Goal: Task Accomplishment & Management: Use online tool/utility

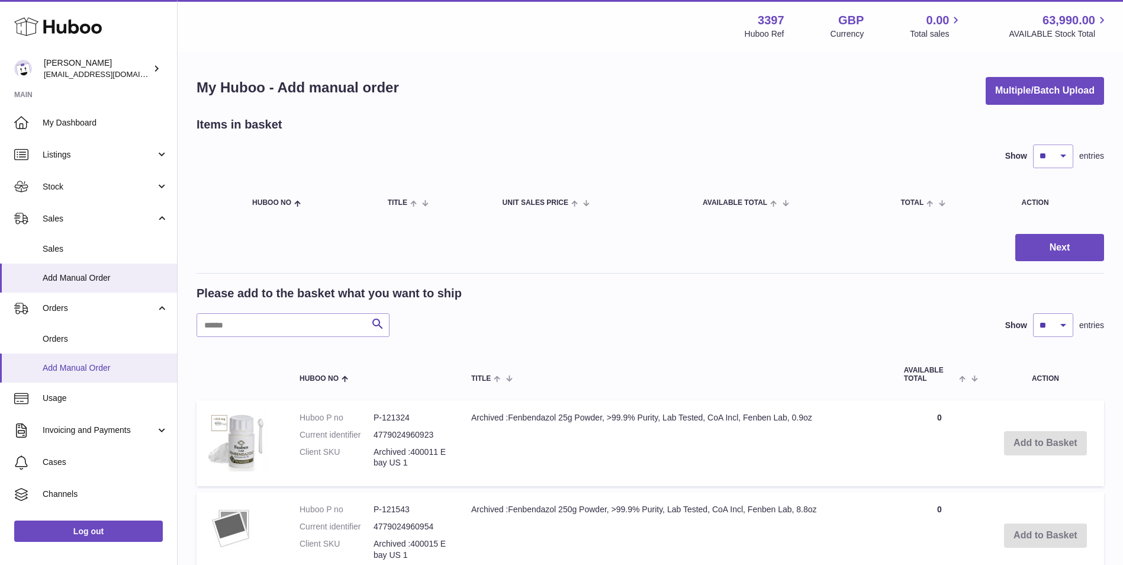
click at [94, 368] on span "Add Manual Order" at bounding box center [106, 367] width 126 height 11
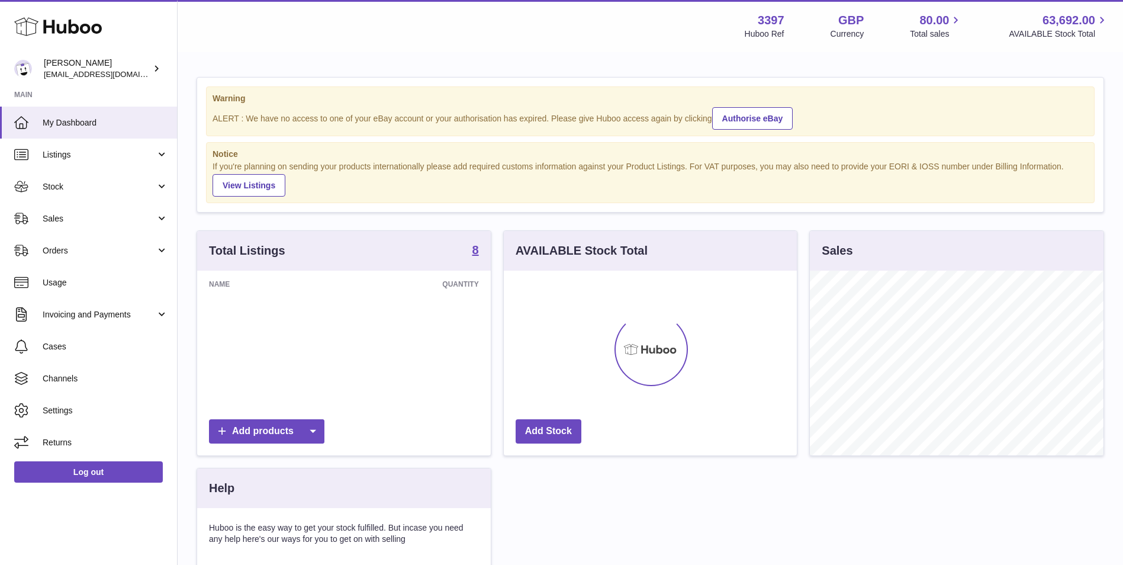
scroll to position [185, 293]
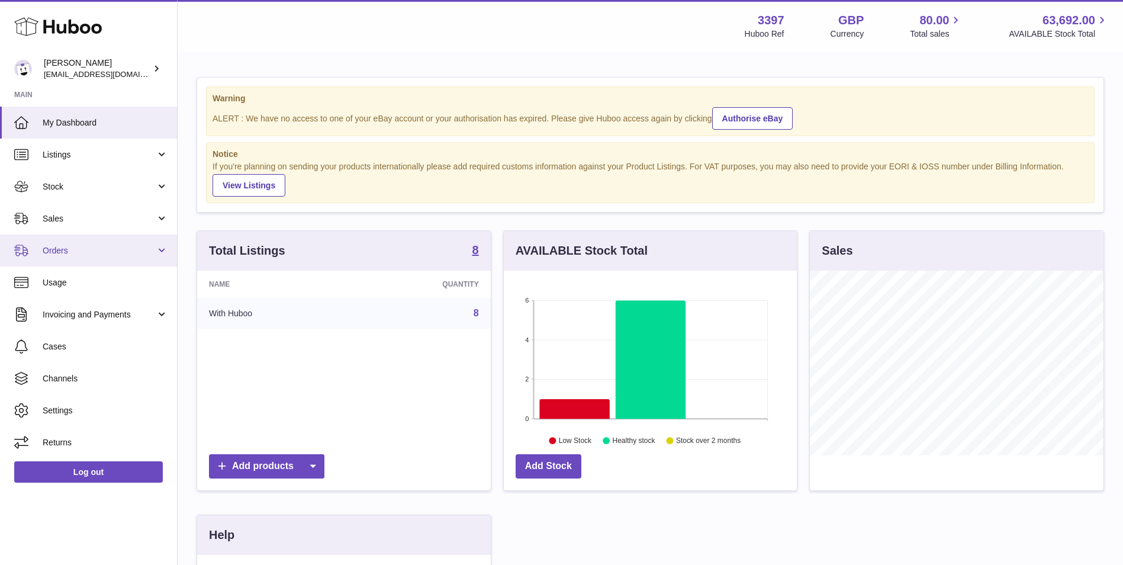
click at [52, 248] on span "Orders" at bounding box center [99, 250] width 113 height 11
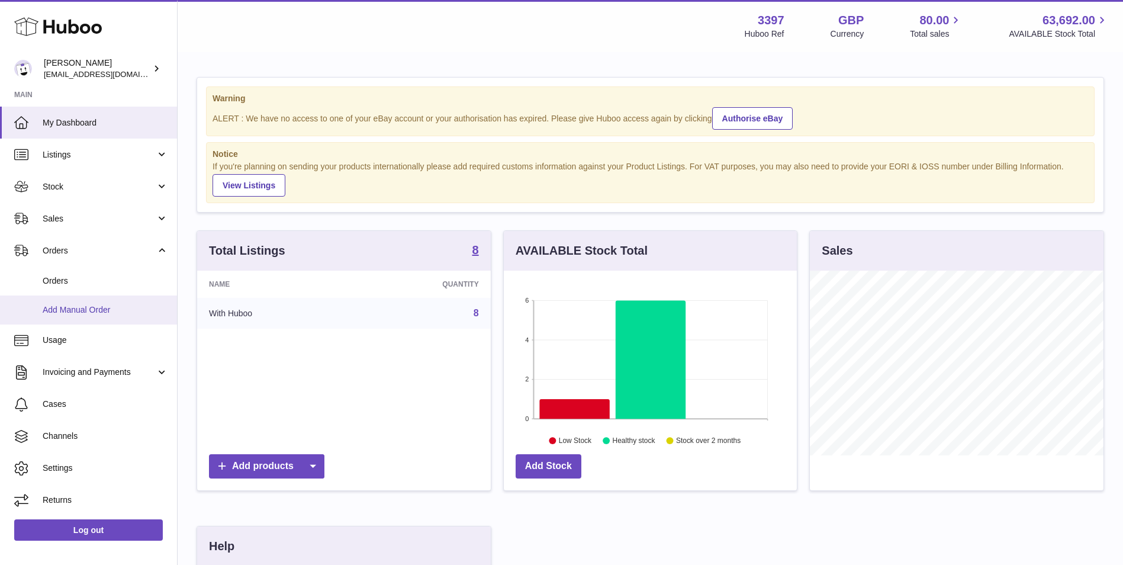
click at [60, 308] on span "Add Manual Order" at bounding box center [106, 309] width 126 height 11
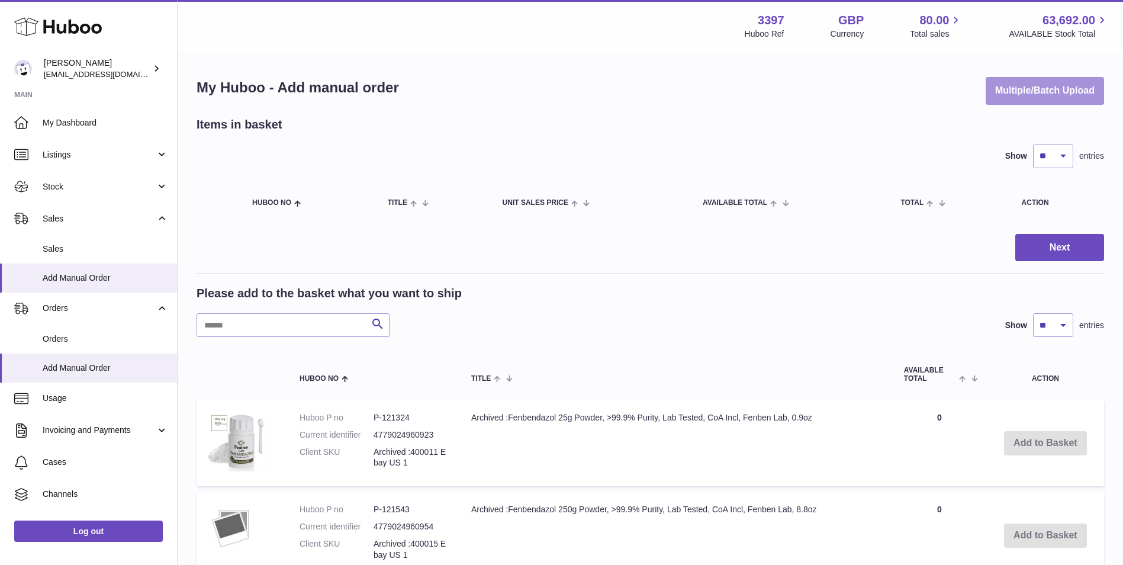
click at [1032, 93] on button "Multiple/Batch Upload" at bounding box center [1045, 91] width 118 height 28
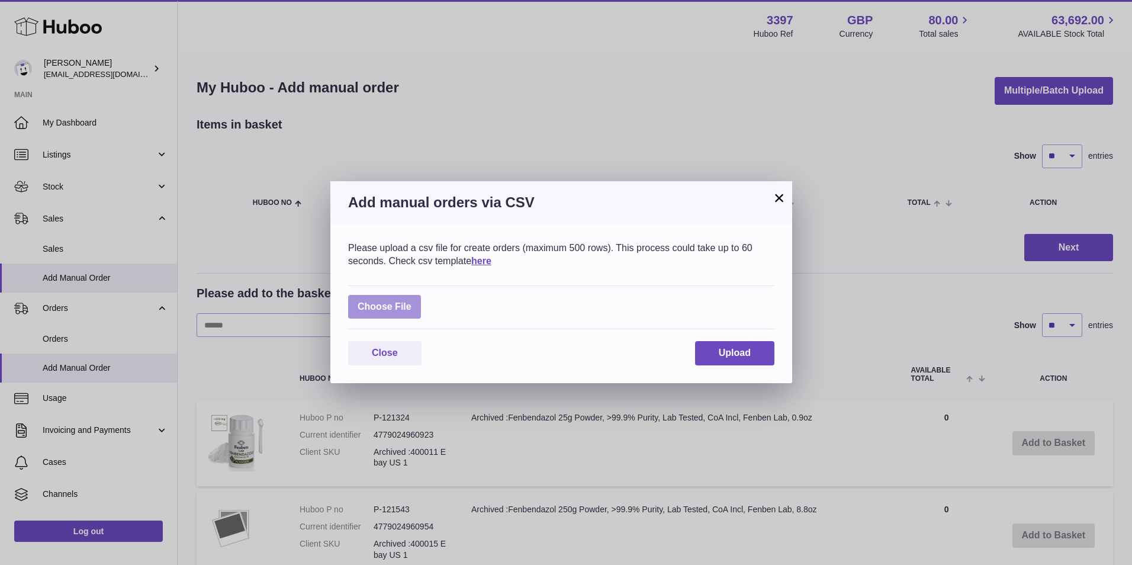
click at [383, 308] on label at bounding box center [384, 307] width 73 height 24
click at [412, 301] on input "file" at bounding box center [412, 301] width 1 height 1
type input "**********"
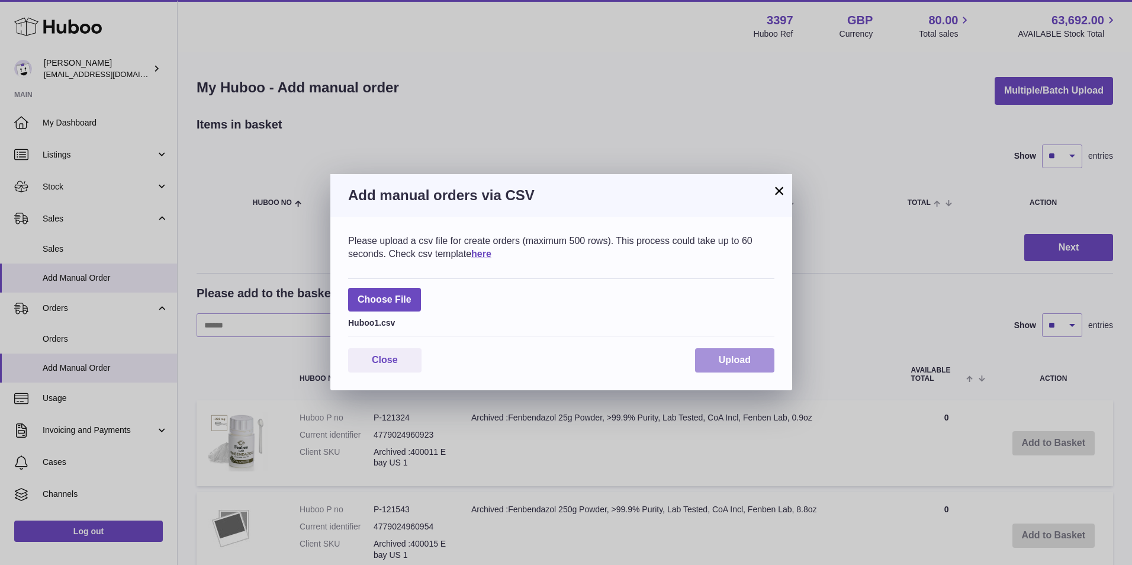
click at [723, 356] on span "Upload" at bounding box center [735, 360] width 32 height 10
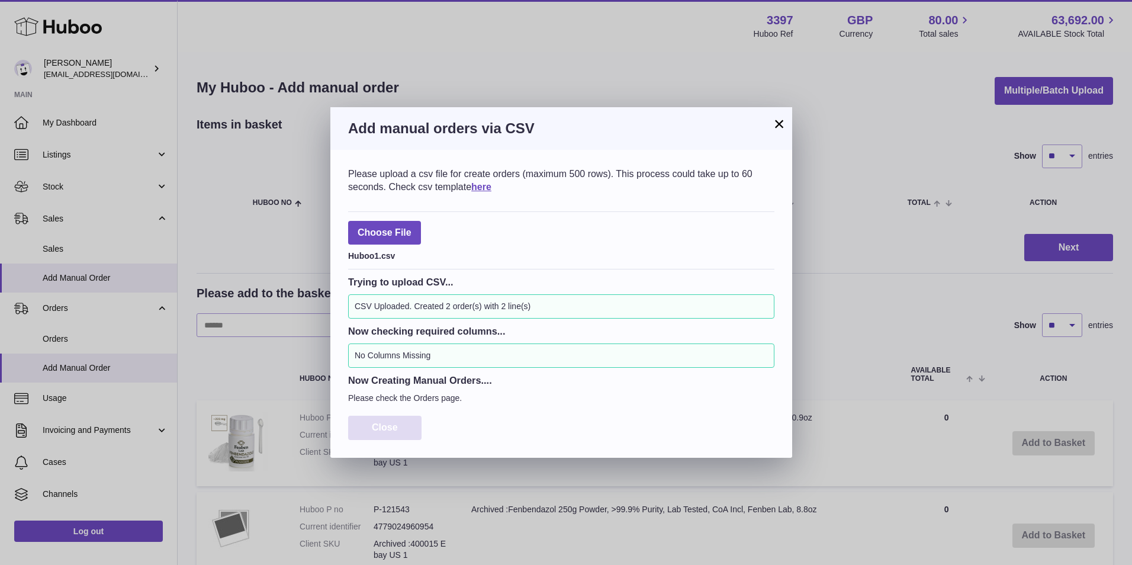
click at [384, 424] on span "Close" at bounding box center [385, 427] width 26 height 10
